Goal: Task Accomplishment & Management: Use online tool/utility

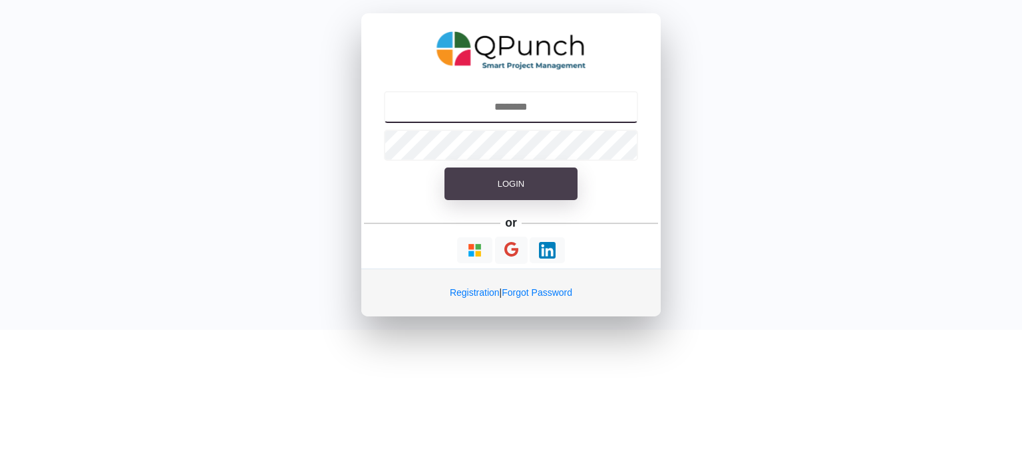
type input "**********"
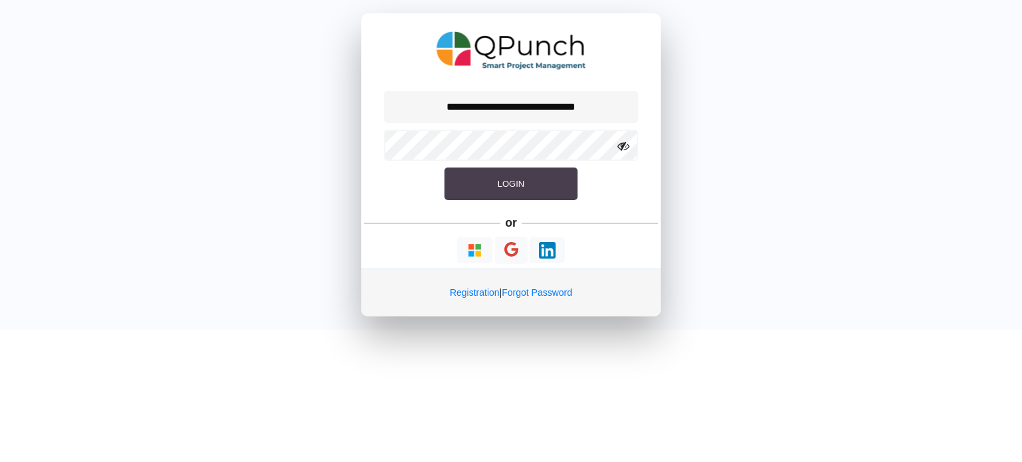
click at [492, 180] on button "Login" at bounding box center [510, 184] width 133 height 33
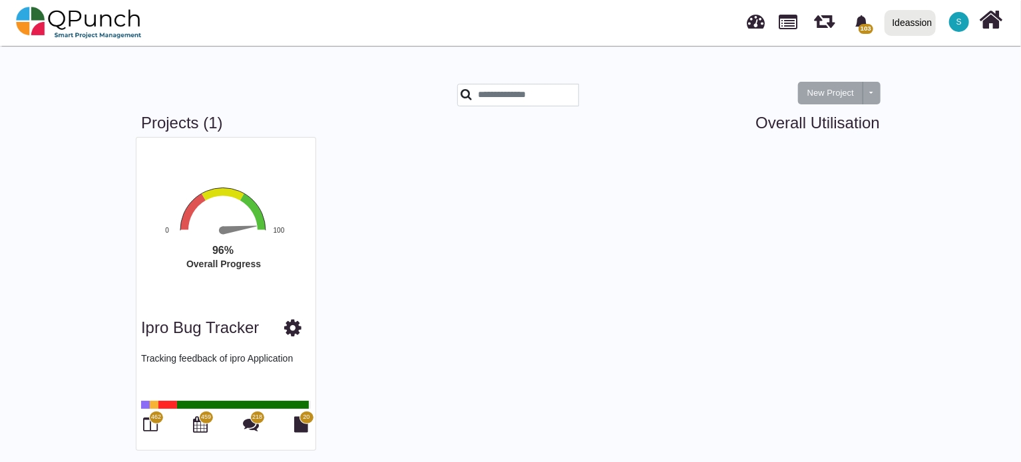
drag, startPoint x: 160, startPoint y: 432, endPoint x: 154, endPoint y: 423, distance: 10.7
click at [154, 423] on div "462" at bounding box center [150, 425] width 19 height 23
click at [154, 423] on span "462" at bounding box center [156, 417] width 15 height 13
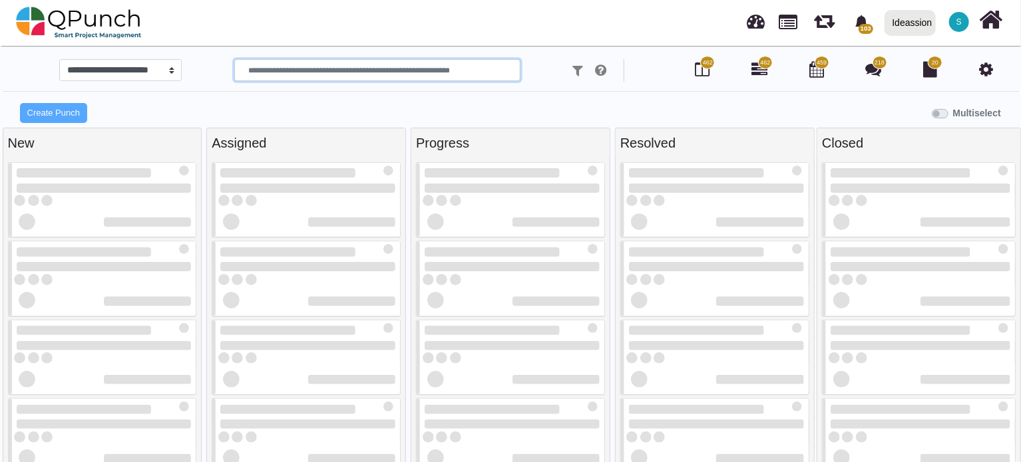
click at [277, 72] on input "text" at bounding box center [377, 70] width 286 height 23
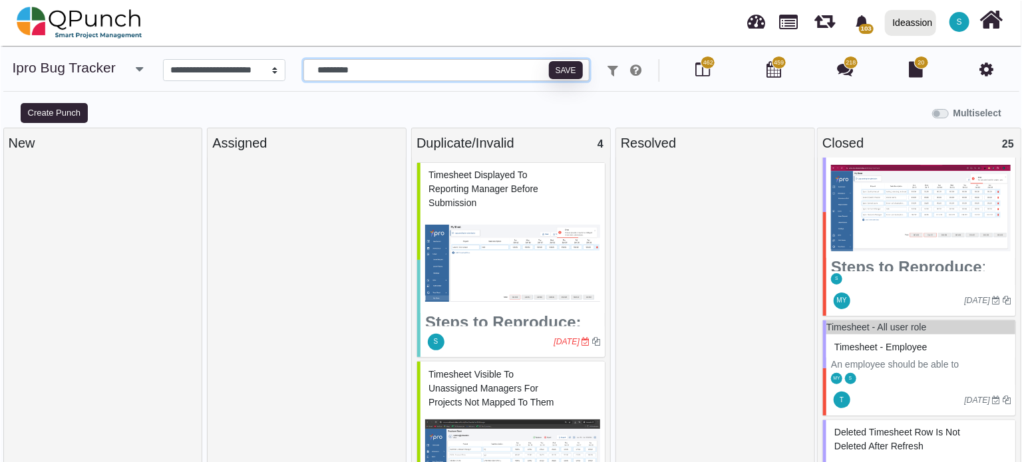
scroll to position [647, 0]
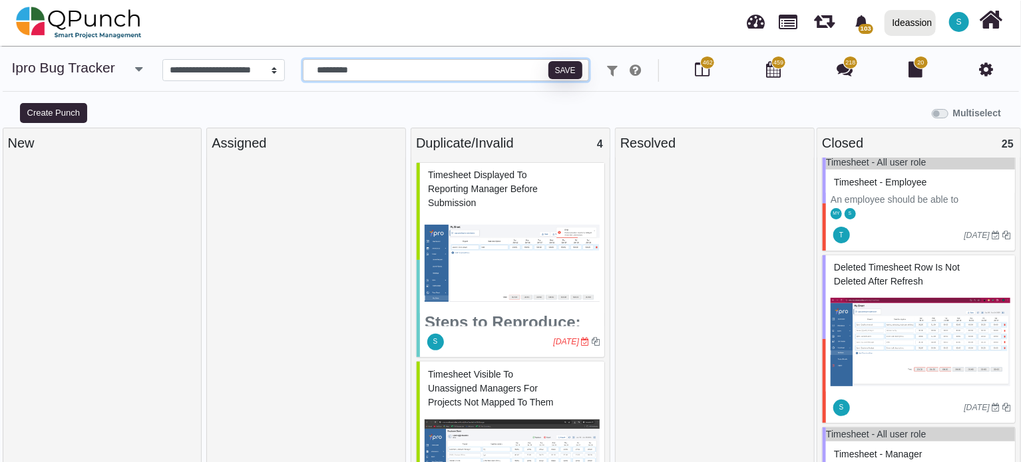
type input "*********"
click at [874, 184] on span "Timesheet - Employee" at bounding box center [880, 182] width 93 height 11
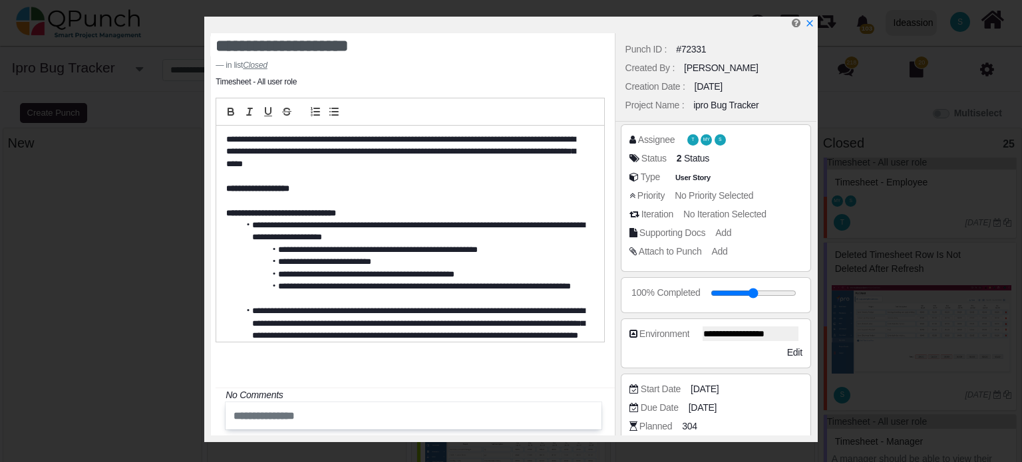
click at [804, 25] on div at bounding box center [513, 25] width 605 height 17
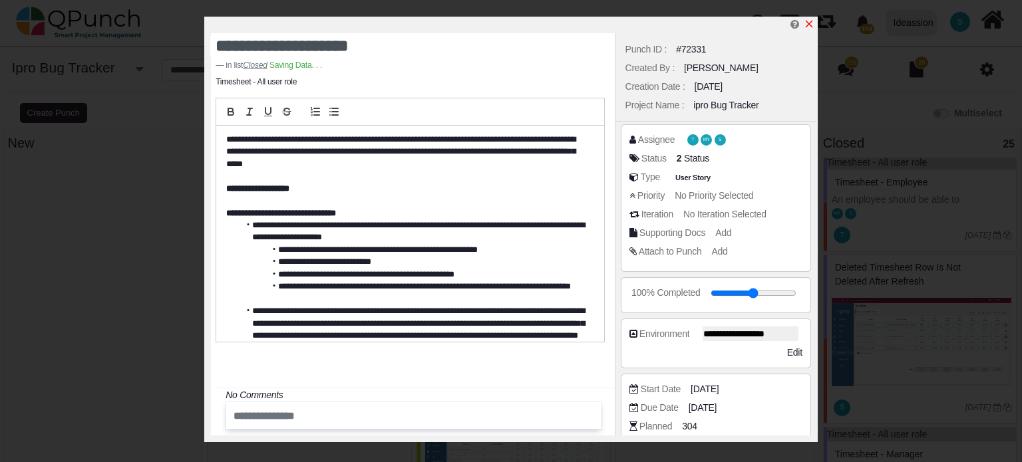
click at [810, 23] on icon "x" at bounding box center [809, 24] width 7 height 7
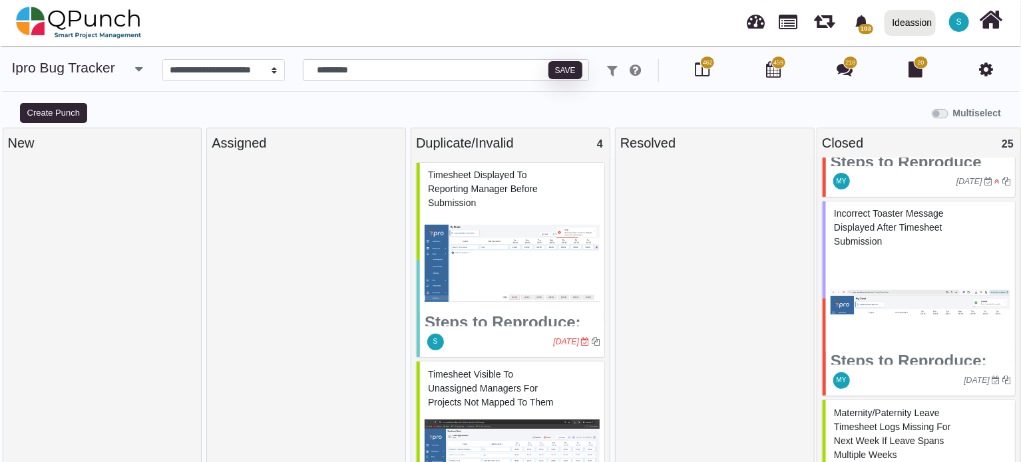
scroll to position [1479, 0]
